Goal: Task Accomplishment & Management: Use online tool/utility

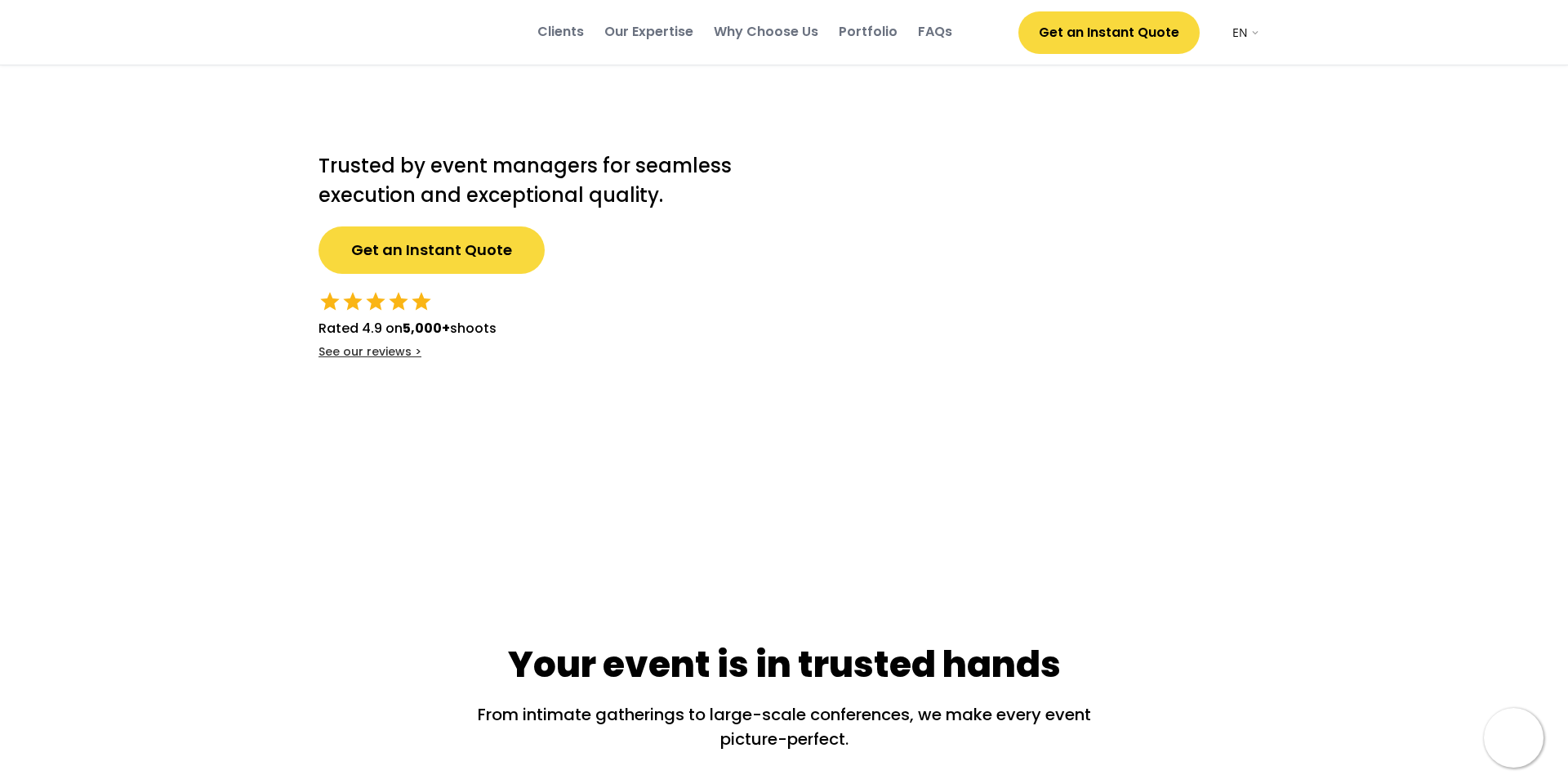
select select ""en""
